Goal: Task Accomplishment & Management: Use online tool/utility

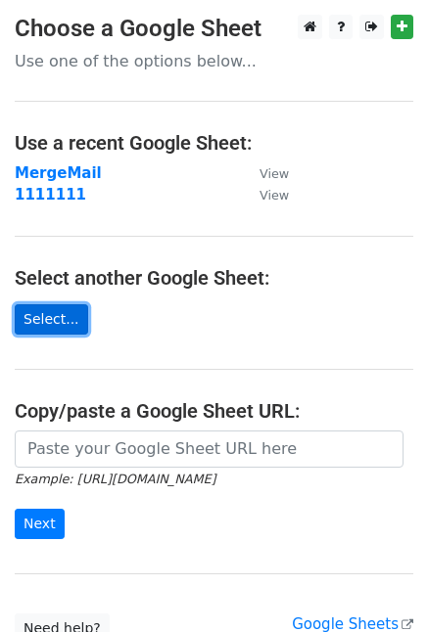
click at [36, 311] on link "Select..." at bounding box center [51, 319] width 73 height 30
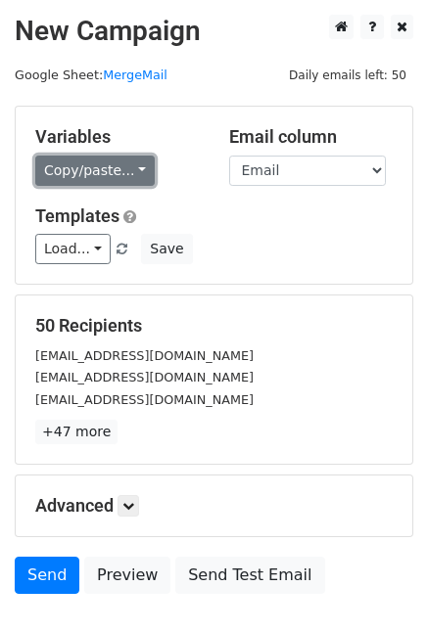
click at [134, 172] on link "Copy/paste..." at bounding box center [94, 171] width 119 height 30
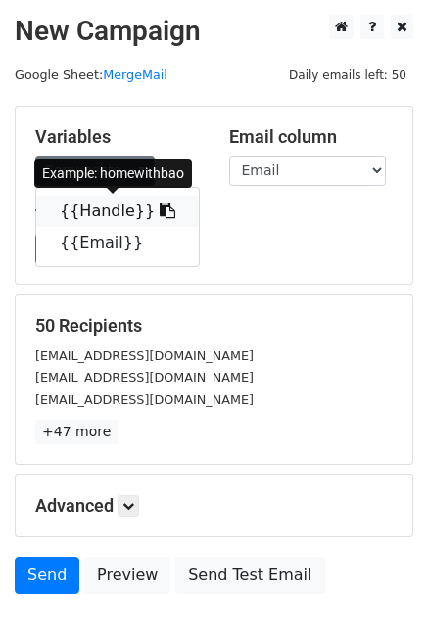
click at [160, 214] on icon at bounding box center [168, 211] width 16 height 16
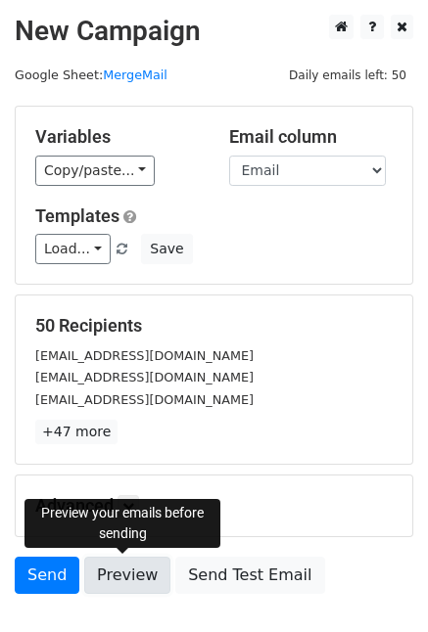
click at [110, 570] on link "Preview" at bounding box center [127, 575] width 86 height 37
click at [133, 574] on link "Preview" at bounding box center [127, 575] width 86 height 37
click at [145, 571] on link "Preview" at bounding box center [127, 575] width 86 height 37
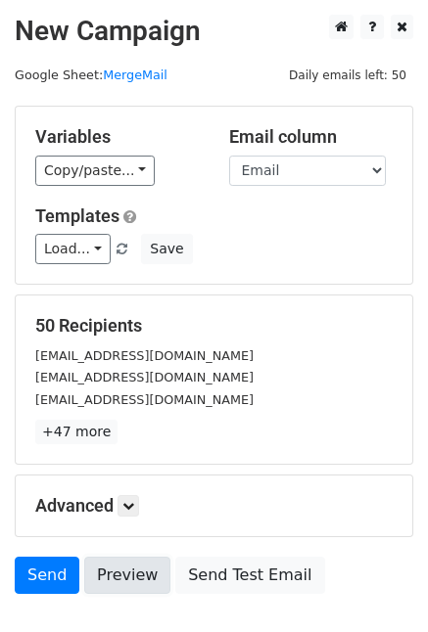
click at [129, 570] on link "Preview" at bounding box center [127, 575] width 86 height 37
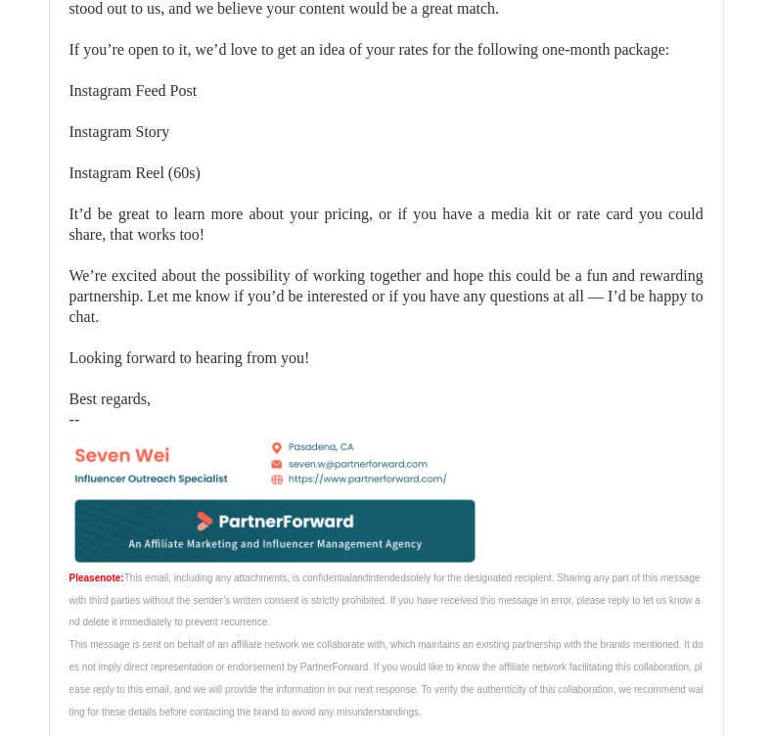
scroll to position [22104, 0]
